Goal: Transaction & Acquisition: Book appointment/travel/reservation

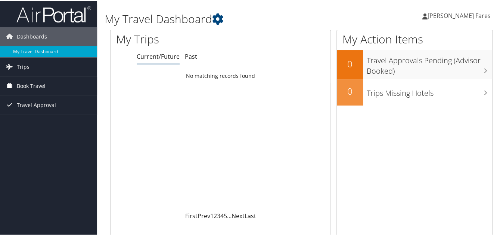
drag, startPoint x: 25, startPoint y: 104, endPoint x: 54, endPoint y: 111, distance: 29.2
click at [25, 94] on span "Book Travel" at bounding box center [31, 85] width 29 height 19
click at [8, 90] on icon at bounding box center [9, 84] width 11 height 11
click at [22, 75] on span "Trips" at bounding box center [23, 66] width 13 height 19
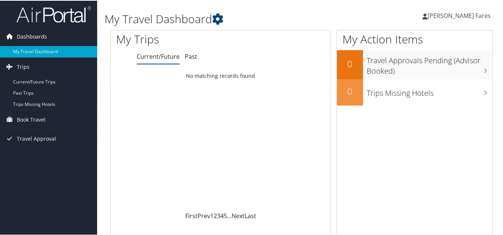
click at [19, 45] on span "Dashboards" at bounding box center [32, 36] width 30 height 19
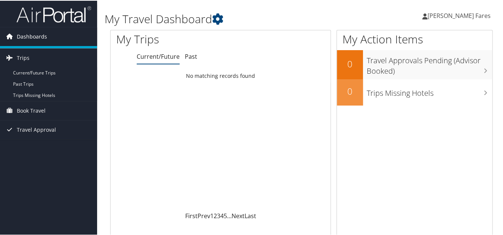
click at [19, 45] on span "Dashboards" at bounding box center [32, 36] width 30 height 19
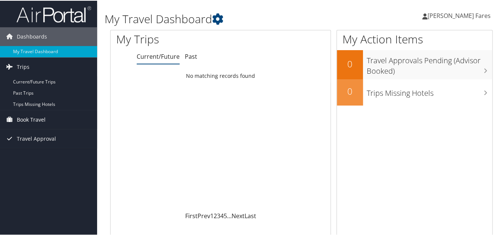
click at [29, 128] on span "Book Travel" at bounding box center [31, 118] width 29 height 19
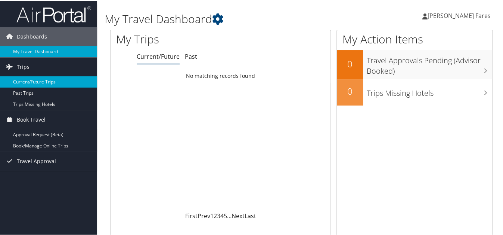
click at [32, 87] on link "Current/Future Trips" at bounding box center [48, 80] width 97 height 11
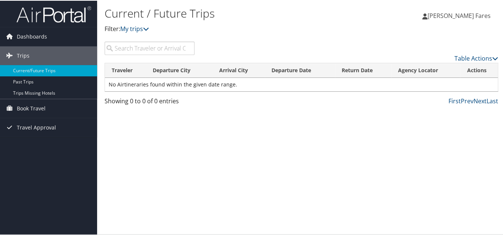
click at [188, 159] on div "Current / Future Trips Filter: My trips [PERSON_NAME] Fares [PERSON_NAME] Fares…" at bounding box center [301, 117] width 409 height 235
drag, startPoint x: 24, startPoint y: 125, endPoint x: 27, endPoint y: 137, distance: 11.4
click at [25, 117] on span "Book Travel" at bounding box center [31, 107] width 29 height 19
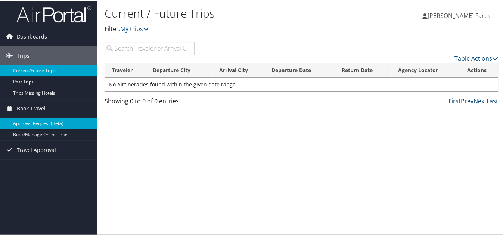
click at [33, 128] on link "Approval Request (Beta)" at bounding box center [48, 122] width 97 height 11
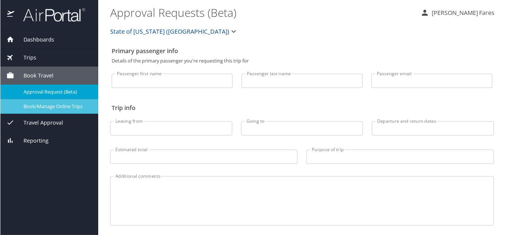
click at [42, 105] on span "Book/Manage Online Trips" at bounding box center [56, 106] width 66 height 7
